Goal: Contribute content: Contribute content

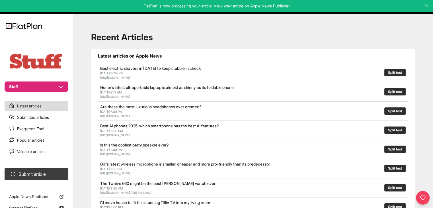
click at [18, 81] on section "Stuff" at bounding box center [36, 64] width 73 height 56
click at [21, 90] on button "Stuff" at bounding box center [37, 86] width 64 height 10
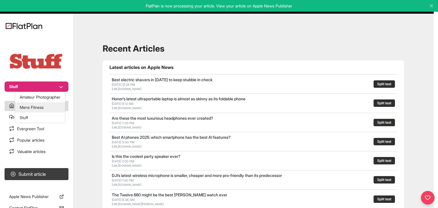
click at [30, 109] on button "Mens Fitness" at bounding box center [40, 107] width 50 height 10
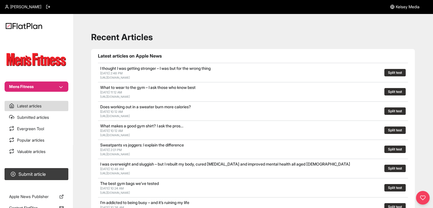
click at [39, 178] on button "Submit article" at bounding box center [37, 174] width 64 height 12
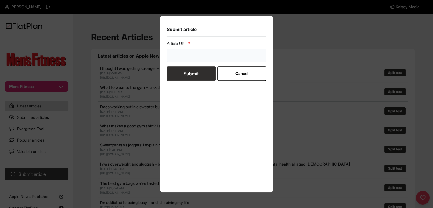
click at [185, 56] on input "url" at bounding box center [217, 55] width 100 height 13
paste input "https://mensfitness.co.uk/news/running-in-your-fifties/"
type input "https://mensfitness.co.uk/news/running-in-your-fifties/"
click at [180, 75] on button "Submit" at bounding box center [191, 73] width 49 height 14
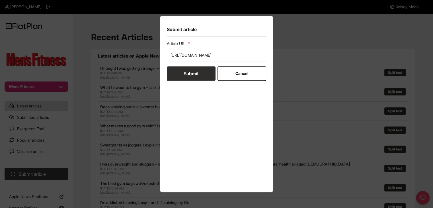
scroll to position [0, 0]
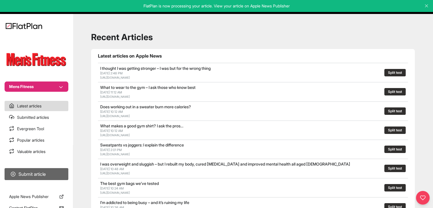
click at [36, 172] on button "Submit article" at bounding box center [37, 174] width 64 height 12
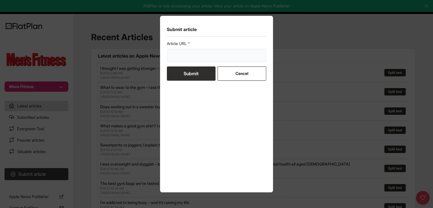
click at [186, 57] on input "url" at bounding box center [217, 55] width 100 height 13
paste input "https://mensfitness.co.uk/news/health-scare-tips/"
type input "https://mensfitness.co.uk/news/health-scare-tips/"
click at [182, 73] on button "Submit" at bounding box center [191, 73] width 49 height 14
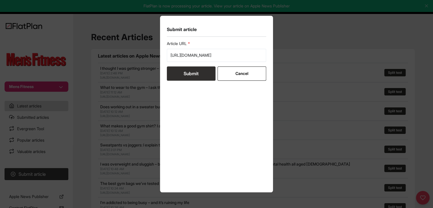
scroll to position [0, 0]
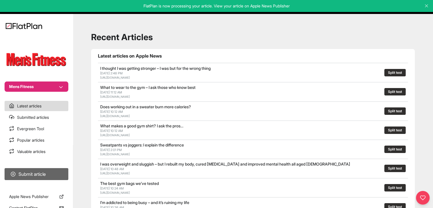
drag, startPoint x: 31, startPoint y: 168, endPoint x: 36, endPoint y: 170, distance: 6.0
click at [31, 168] on section "Submit article" at bounding box center [36, 174] width 73 height 17
click at [37, 172] on button "Submit article" at bounding box center [37, 174] width 64 height 12
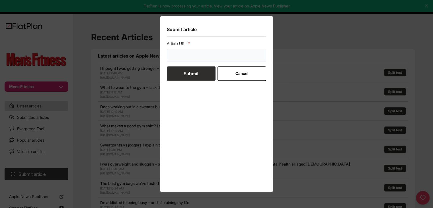
click at [171, 61] on input "url" at bounding box center [217, 55] width 100 height 13
paste input "https://mensfitness.co.uk/review/best-workout-clothes/"
type input "https://mensfitness.co.uk/review/best-workout-clothes/"
click at [172, 70] on button "Submit" at bounding box center [191, 73] width 49 height 14
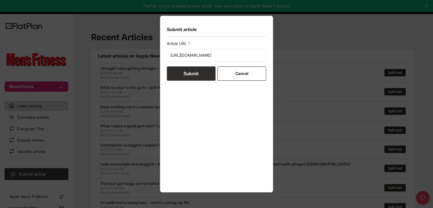
scroll to position [0, 0]
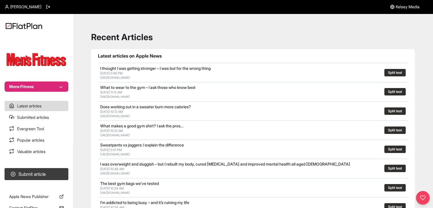
click at [55, 88] on button "Mens Fitness" at bounding box center [37, 86] width 64 height 10
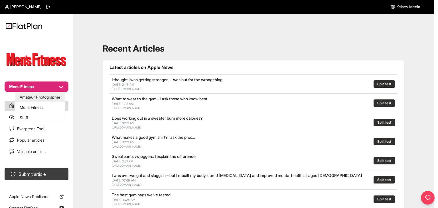
click at [48, 96] on button "Amateur Photographer" at bounding box center [40, 97] width 50 height 10
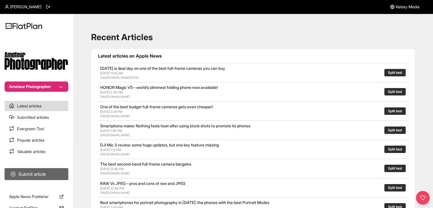
click at [54, 172] on button "Submit article" at bounding box center [37, 174] width 64 height 12
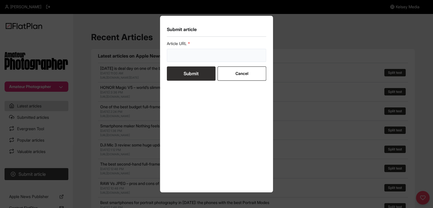
click at [178, 49] on input "url" at bounding box center [217, 55] width 100 height 13
paste input "https://amateurphotographer.com/buying-advice/the-best-sony-camera/"
type input "https://amateurphotographer.com/buying-advice/the-best-sony-camera/"
click at [179, 71] on button "Submit" at bounding box center [191, 73] width 49 height 14
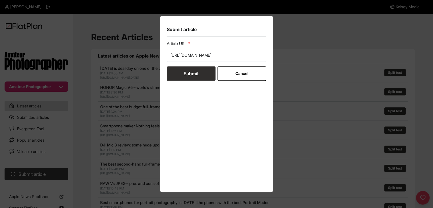
scroll to position [0, 0]
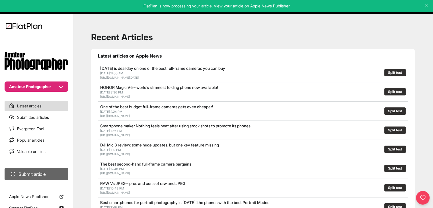
click at [53, 176] on button "Submit article" at bounding box center [37, 174] width 64 height 12
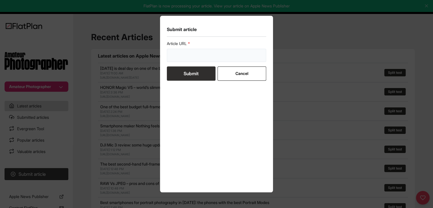
click at [183, 56] on input "url" at bounding box center [217, 55] width 100 height 13
paste input "https://amateurphotographer.com/technique/expert_advice/guide-to-travel-photogr…"
type input "https://amateurphotographer.com/technique/expert_advice/guide-to-travel-photogr…"
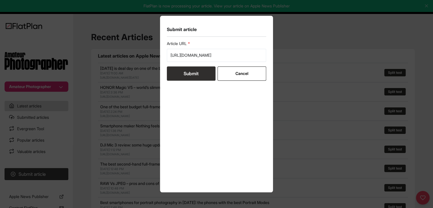
click at [185, 78] on button "Submit" at bounding box center [191, 73] width 49 height 14
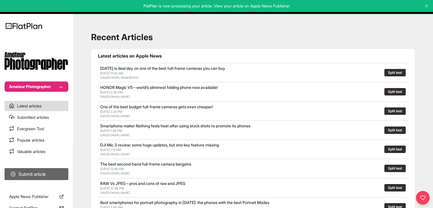
click at [56, 169] on button "Submit article" at bounding box center [37, 174] width 64 height 12
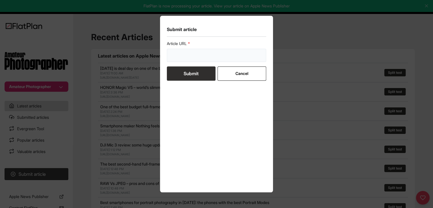
click at [174, 53] on input "url" at bounding box center [217, 55] width 100 height 13
paste input "https://amateurphotographer.com/buying-advice/best-disposable-film-cameras/"
click at [179, 59] on input "https://amateurphotographer.com/buying-advice/best-disposable-film-cameras/" at bounding box center [217, 55] width 100 height 13
type input "https://amateurphotographer.com/buying-advice/best-disposable-film-cameras/"
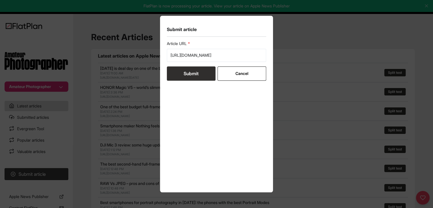
scroll to position [0, 0]
click at [180, 71] on button "Submit" at bounding box center [191, 73] width 49 height 14
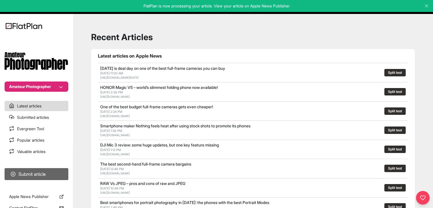
click at [61, 177] on button "Submit article" at bounding box center [37, 174] width 64 height 12
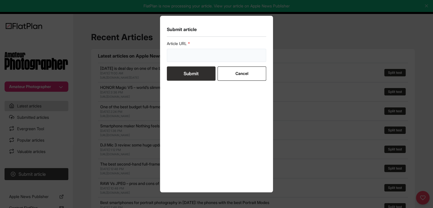
click at [181, 58] on input "url" at bounding box center [217, 55] width 100 height 13
paste input "https://amateurphotographer.com/technique/iphone-photography-tips/"
type input "https://amateurphotographer.com/technique/iphone-photography-tips/"
click at [180, 69] on button "Submit" at bounding box center [191, 73] width 49 height 14
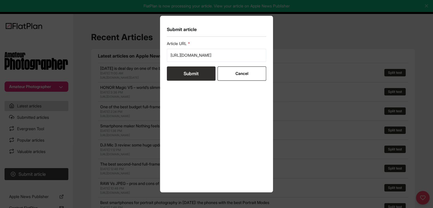
scroll to position [0, 0]
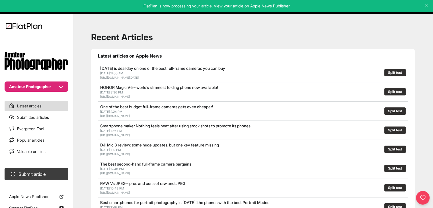
click at [43, 92] on nav "Amateur Photographer Latest articles Submitted articles Evergreen Tool Popular …" at bounding box center [36, 104] width 73 height 208
click at [44, 89] on button "Amateur Photographer" at bounding box center [37, 86] width 64 height 10
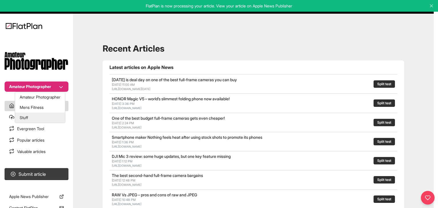
click at [43, 117] on button "Stuff" at bounding box center [40, 118] width 50 height 10
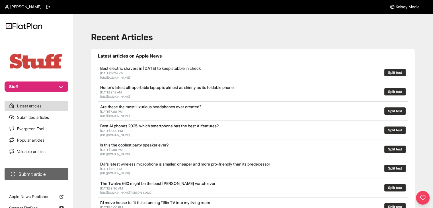
click at [56, 174] on button "Submit article" at bounding box center [37, 174] width 64 height 12
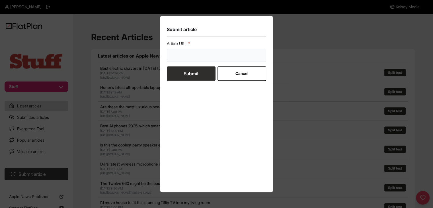
click at [181, 59] on input "url" at bounding box center [217, 55] width 100 height 13
paste input "[URL][DOMAIN_NAME]"
type input "[URL][DOMAIN_NAME]"
click at [180, 72] on button "Submit" at bounding box center [191, 73] width 49 height 14
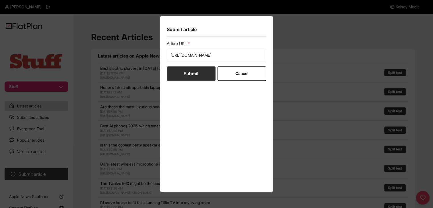
scroll to position [0, 0]
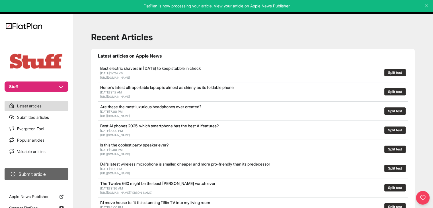
click at [58, 173] on button "Submit article" at bounding box center [37, 174] width 64 height 12
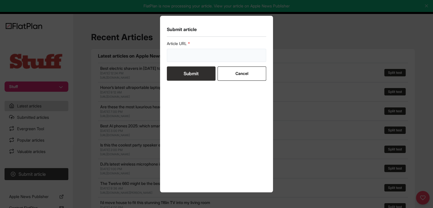
click at [200, 52] on input "url" at bounding box center [217, 55] width 100 height 13
paste input "[URL][DOMAIN_NAME]"
type input "[URL][DOMAIN_NAME]"
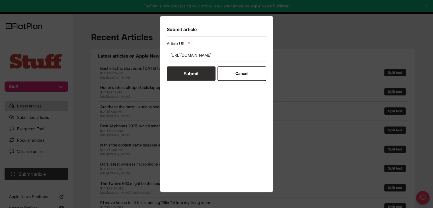
click at [193, 76] on button "Submit" at bounding box center [191, 73] width 49 height 14
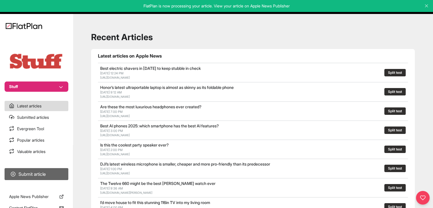
click at [65, 170] on button "Submit article" at bounding box center [37, 174] width 64 height 12
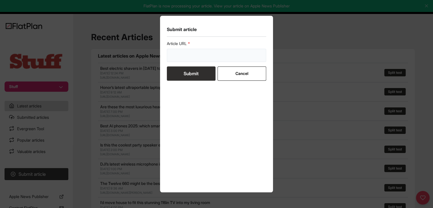
click at [198, 61] on input "url" at bounding box center [217, 55] width 100 height 13
paste input "[URL][DOMAIN_NAME]"
type input "[URL][DOMAIN_NAME]"
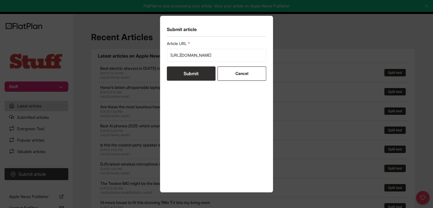
click at [194, 72] on button "Submit" at bounding box center [191, 73] width 49 height 14
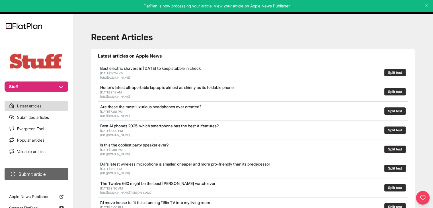
click at [46, 172] on button "Submit article" at bounding box center [37, 174] width 64 height 12
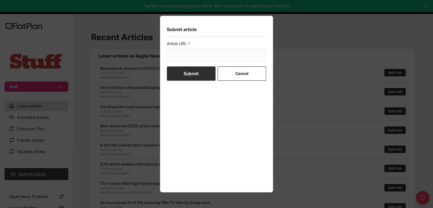
click at [190, 56] on input "url" at bounding box center [217, 55] width 100 height 13
paste input "[URL][DOMAIN_NAME]"
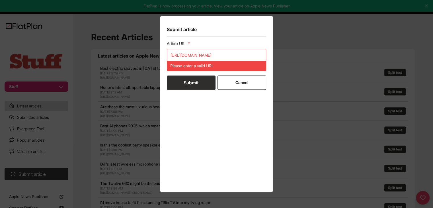
click at [187, 72] on form "Article URL [URL][DOMAIN_NAME] Please enter a valid URL Submit Cancel" at bounding box center [217, 65] width 100 height 49
click at [196, 57] on input "[URL][DOMAIN_NAME]" at bounding box center [217, 55] width 100 height 13
paste input "url"
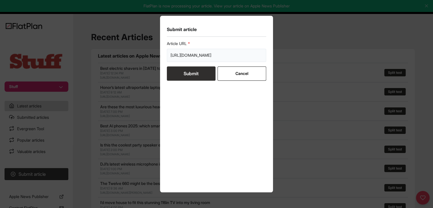
type input "[URL][DOMAIN_NAME]"
click at [194, 75] on button "Submit" at bounding box center [191, 73] width 49 height 14
